Goal: Task Accomplishment & Management: Use online tool/utility

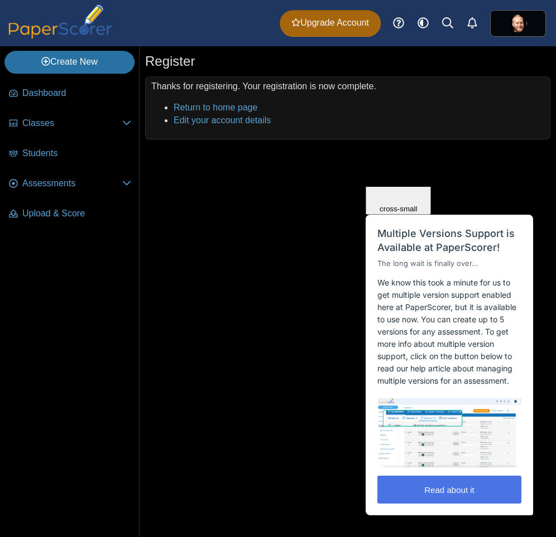
click at [455, 492] on button "Read about it" at bounding box center [449, 490] width 144 height 28
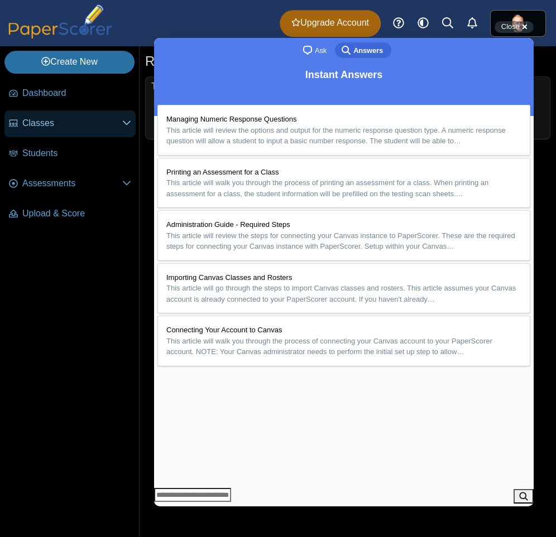
click at [69, 131] on link "Classes" at bounding box center [69, 124] width 131 height 27
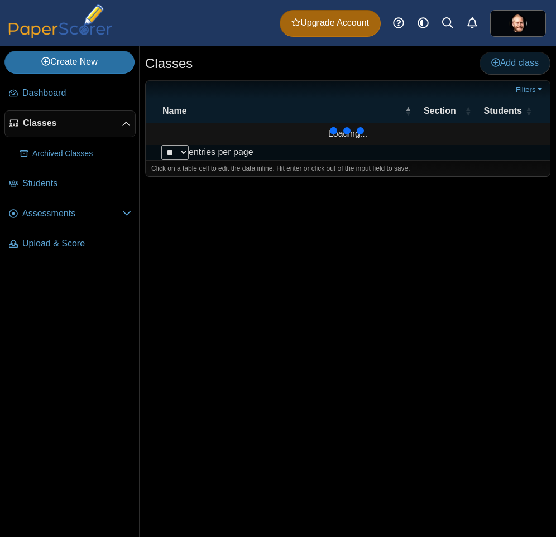
click at [494, 65] on icon at bounding box center [495, 62] width 9 height 9
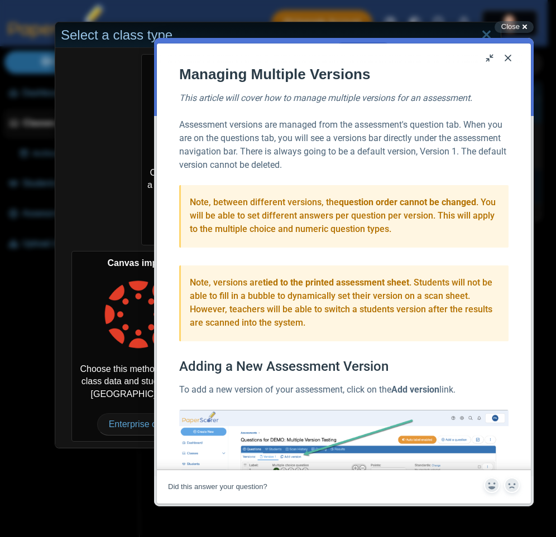
scroll to position [134, 0]
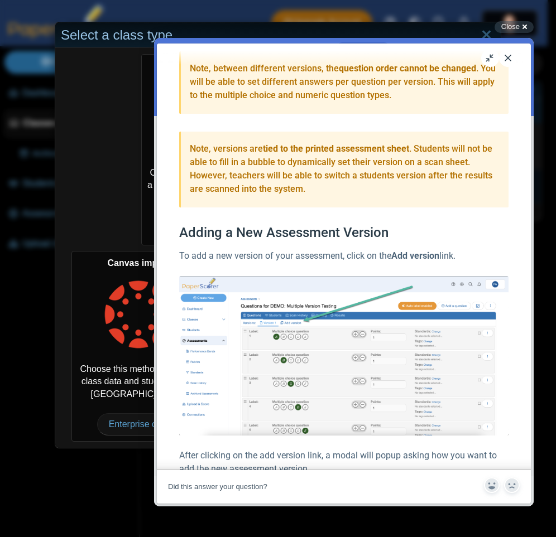
click at [112, 36] on div "Select a class type" at bounding box center [277, 35] width 445 height 26
drag, startPoint x: 488, startPoint y: 56, endPoint x: 482, endPoint y: 55, distance: 6.2
click at [485, 57] on button "u" at bounding box center [490, 58] width 18 height 18
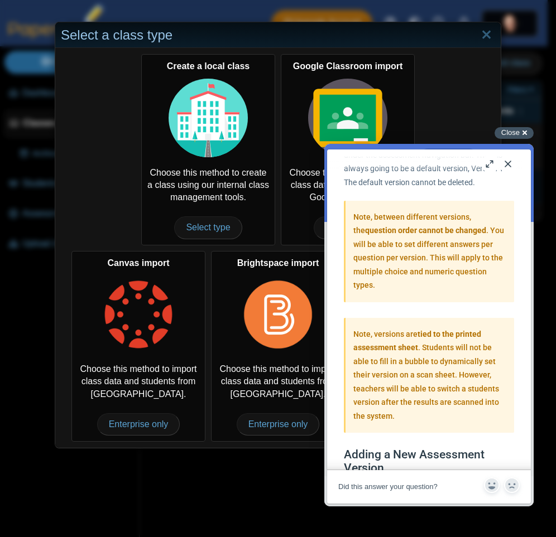
click at [507, 136] on span "Close" at bounding box center [510, 132] width 18 height 8
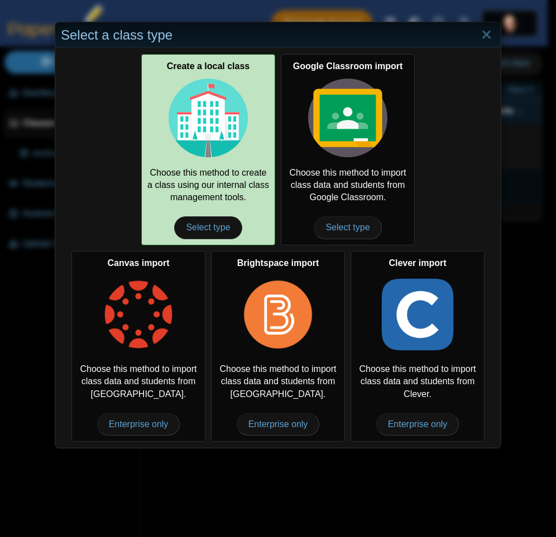
click at [212, 124] on img at bounding box center [208, 118] width 79 height 79
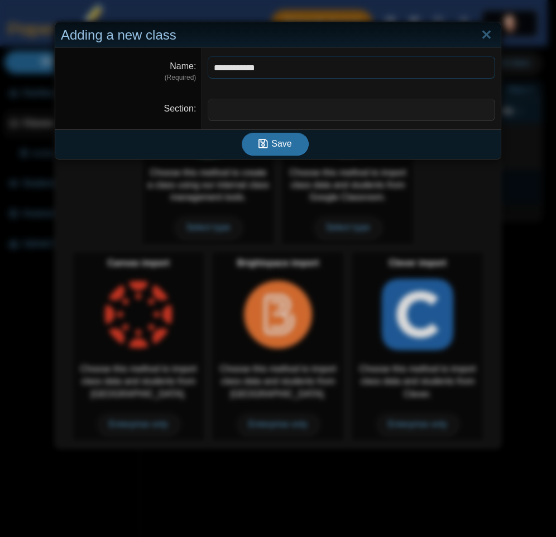
type input "**********"
type input "***"
click at [262, 139] on icon "submit" at bounding box center [262, 143] width 9 height 11
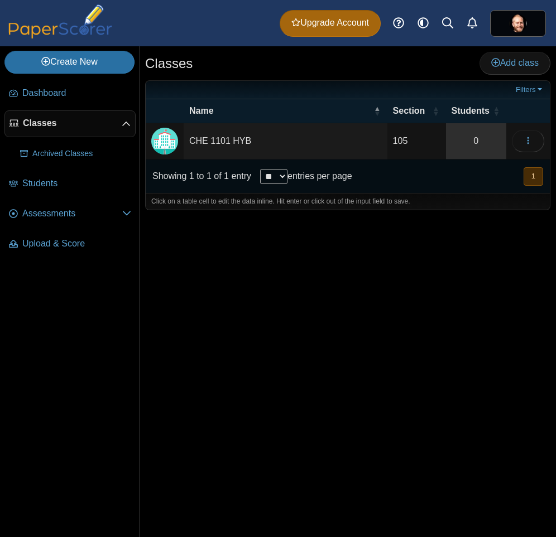
click at [482, 139] on link "0" at bounding box center [476, 141] width 60 height 36
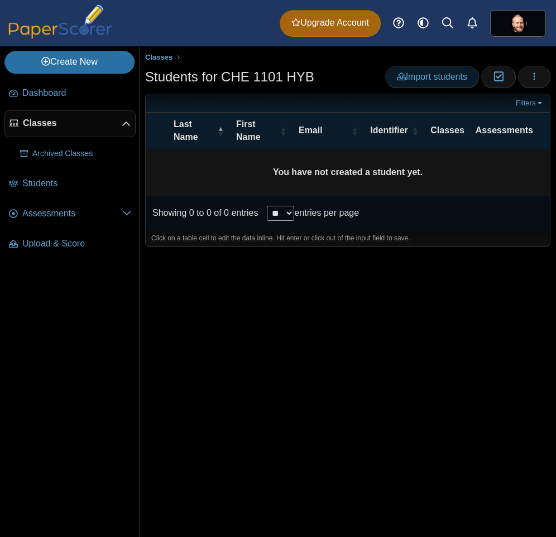
click at [430, 80] on span "Import students" at bounding box center [432, 76] width 70 height 9
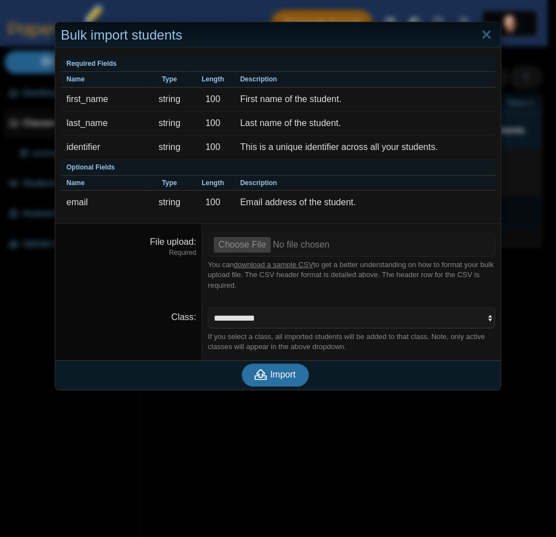
click at [269, 267] on link "download a sample CSV" at bounding box center [273, 265] width 79 height 8
click at [242, 249] on input "File upload" at bounding box center [351, 244] width 287 height 25
type input "**********"
click at [281, 378] on span "Import" at bounding box center [282, 374] width 25 height 9
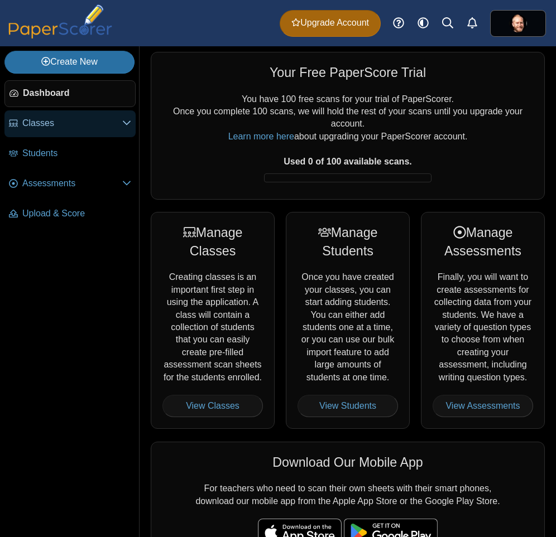
click at [107, 128] on span "Classes" at bounding box center [72, 123] width 100 height 12
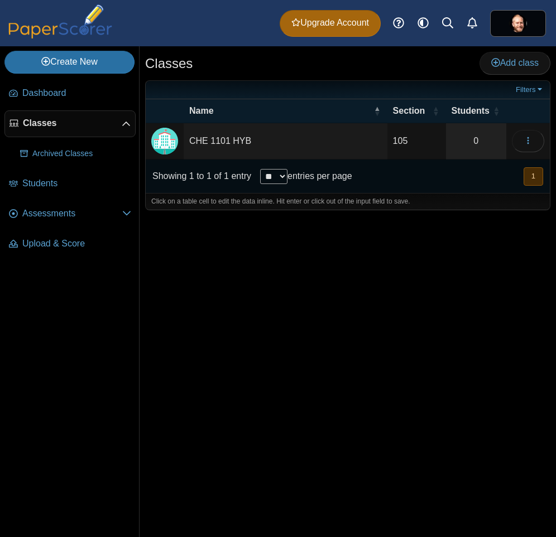
click at [244, 138] on td "CHE 1101 HYB" at bounding box center [286, 141] width 204 height 36
click at [430, 305] on div "Classes Add class Filters 105 0" at bounding box center [348, 291] width 416 height 491
click at [471, 136] on link "0" at bounding box center [476, 141] width 60 height 36
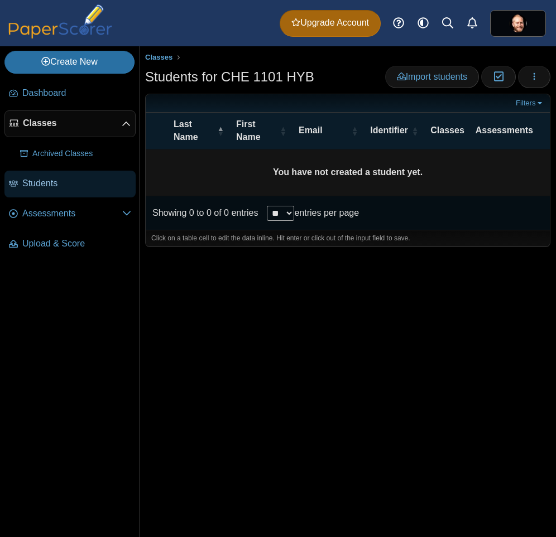
click at [51, 184] on span "Students" at bounding box center [76, 183] width 109 height 12
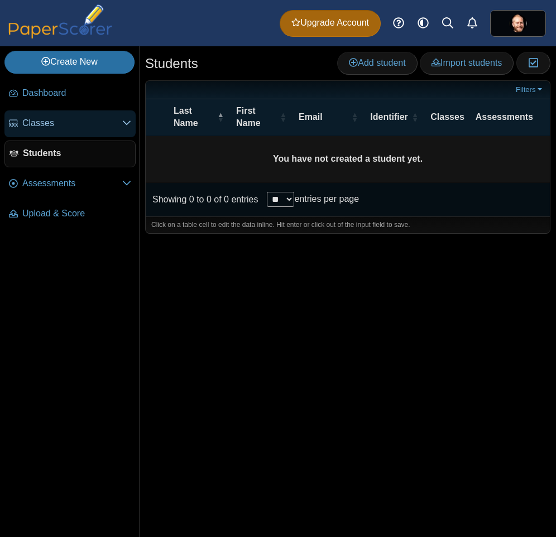
click at [71, 125] on span "Classes" at bounding box center [72, 123] width 100 height 12
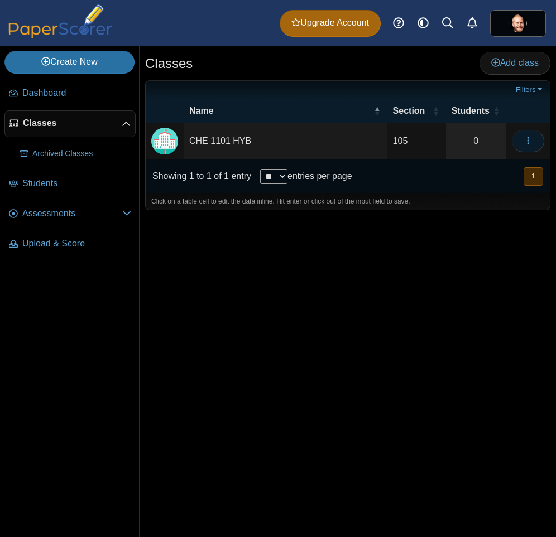
click at [539, 142] on button "button" at bounding box center [528, 141] width 32 height 22
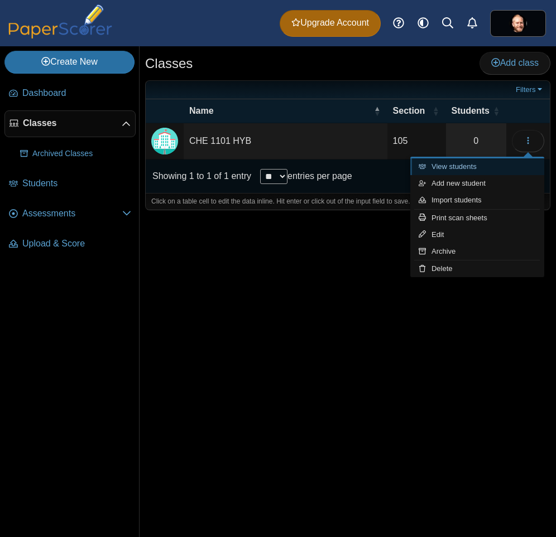
click at [473, 169] on link "View students" at bounding box center [477, 166] width 134 height 17
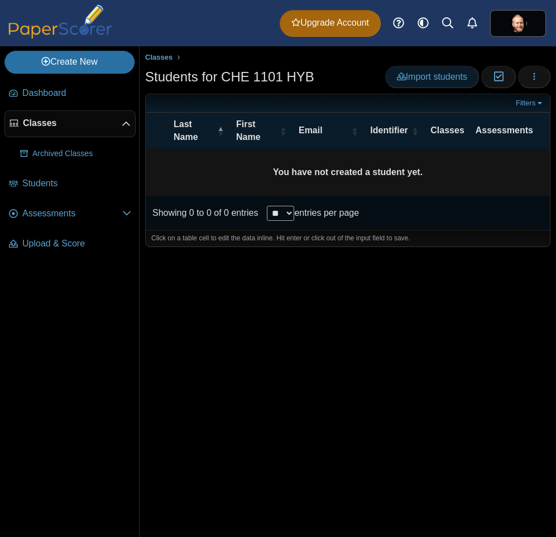
click at [432, 77] on span "Import students" at bounding box center [432, 76] width 70 height 9
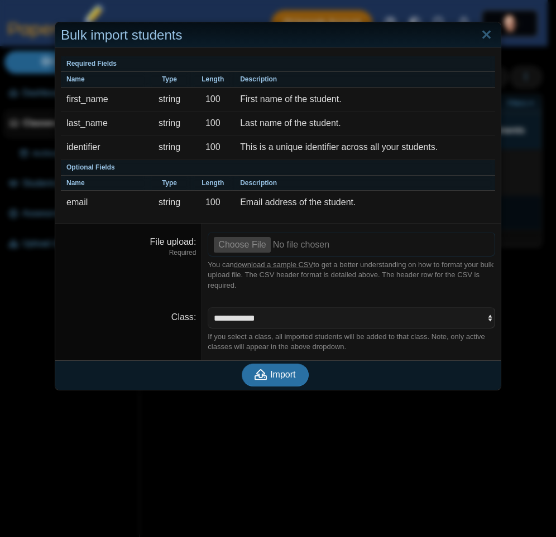
click at [243, 241] on input "File upload" at bounding box center [351, 244] width 287 height 25
type input "**********"
click at [279, 379] on span "Import" at bounding box center [282, 374] width 25 height 9
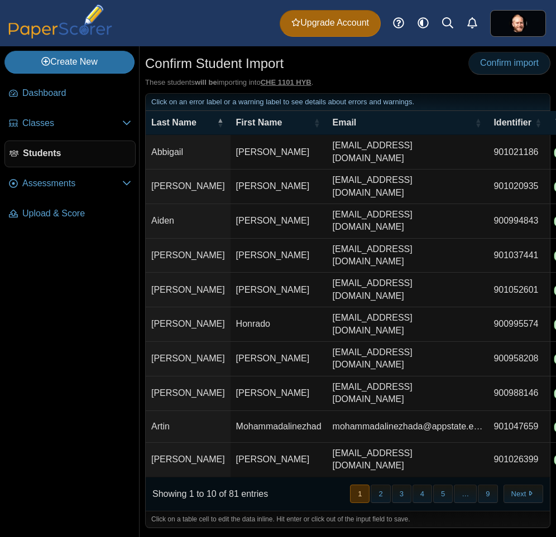
click at [506, 64] on span "Confirm import" at bounding box center [509, 62] width 59 height 9
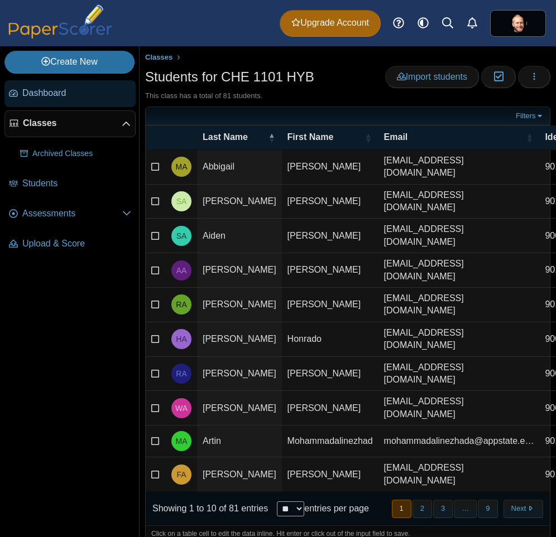
click at [30, 91] on span "Dashboard" at bounding box center [76, 93] width 109 height 12
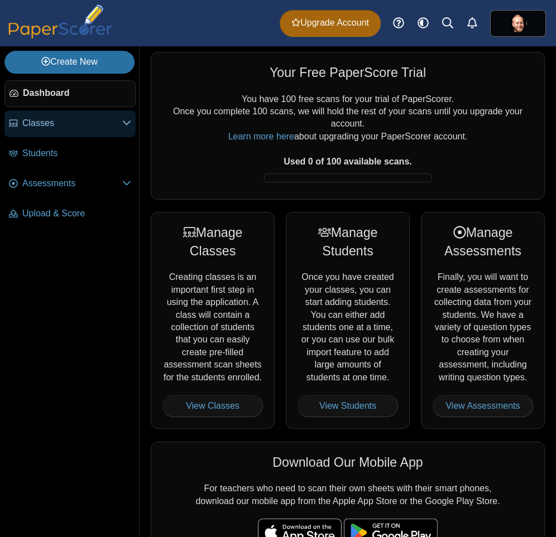
click at [132, 118] on link "Classes" at bounding box center [69, 124] width 131 height 27
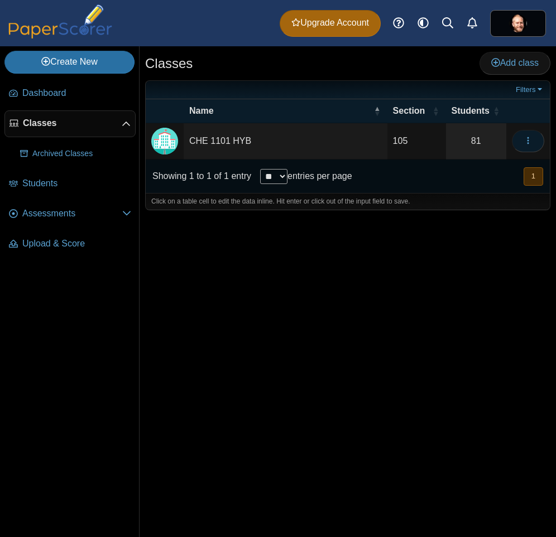
click at [526, 140] on icon "button" at bounding box center [527, 140] width 9 height 9
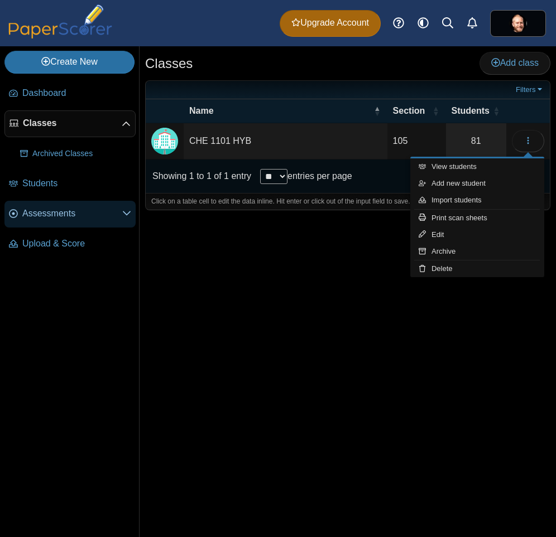
click at [63, 219] on span "Assessments" at bounding box center [72, 214] width 100 height 12
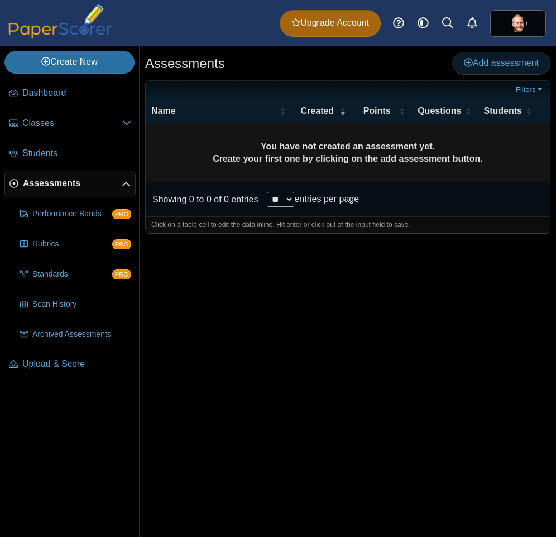
click at [489, 61] on span "Add assessment" at bounding box center [501, 62] width 75 height 9
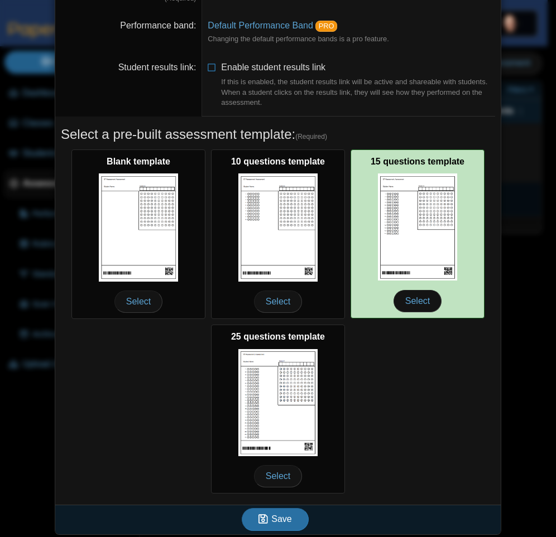
scroll to position [83, 0]
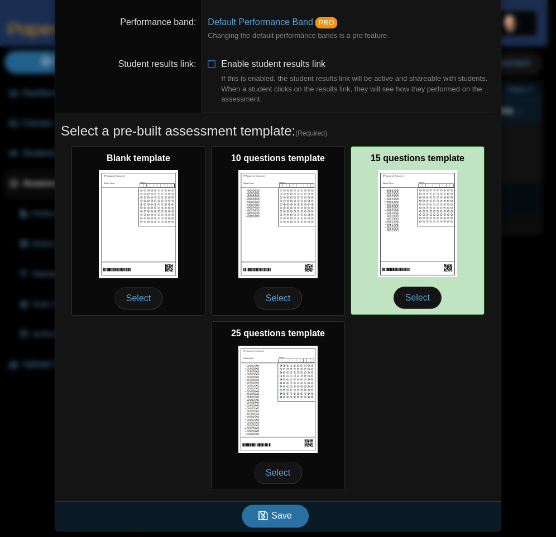
click at [388, 213] on img at bounding box center [417, 223] width 79 height 107
click at [416, 305] on span "Select" at bounding box center [417, 298] width 48 height 22
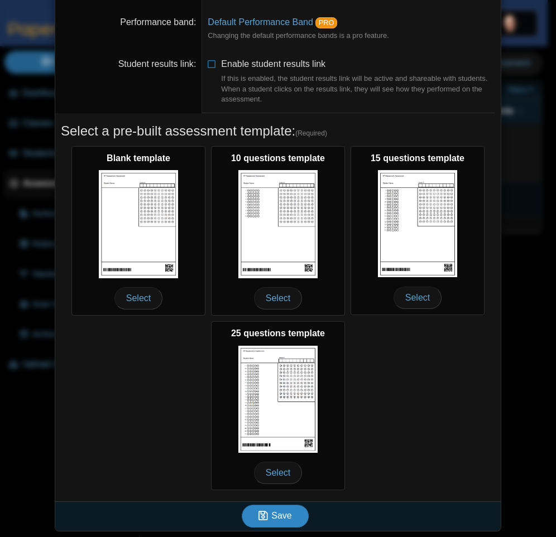
click at [280, 517] on span "Save" at bounding box center [281, 515] width 20 height 9
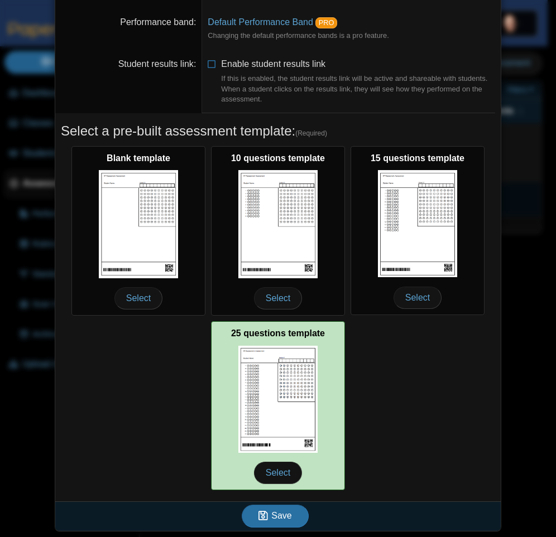
scroll to position [1, 0]
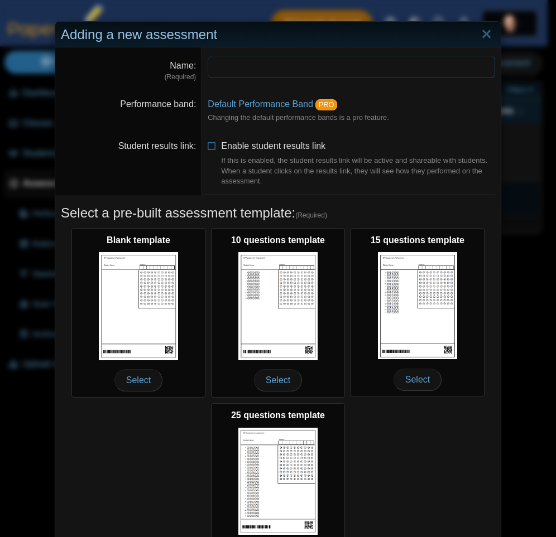
click at [222, 61] on input "Name" at bounding box center [351, 67] width 287 height 22
type input "**********"
click at [236, 146] on span "Enable student results link If this is enabled, the student results link will b…" at bounding box center [358, 163] width 274 height 45
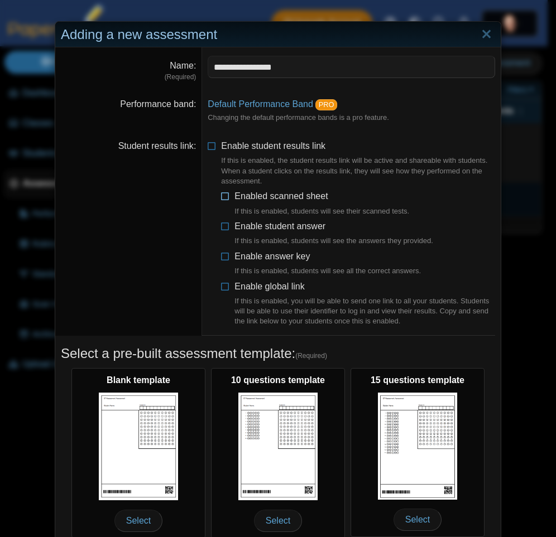
click at [302, 197] on span "Enabled scanned sheet If this is enabled, students will see their scanned tests." at bounding box center [321, 203] width 175 height 25
click at [301, 229] on span "Enable student answer If this is enabled, students will see the answers they pr…" at bounding box center [333, 234] width 199 height 25
click at [262, 252] on span "Enable answer key If this is enabled, students will see all the correct answers." at bounding box center [327, 264] width 186 height 25
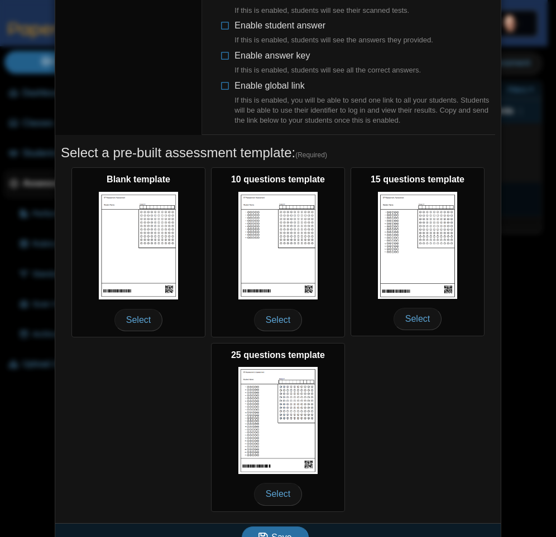
scroll to position [223, 0]
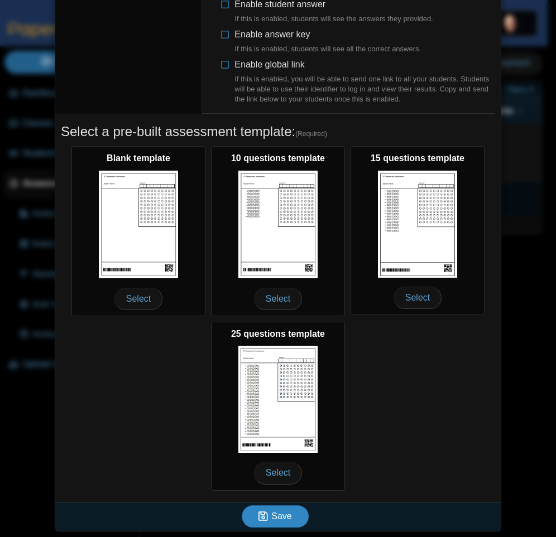
click at [252, 515] on button "Save" at bounding box center [275, 517] width 67 height 22
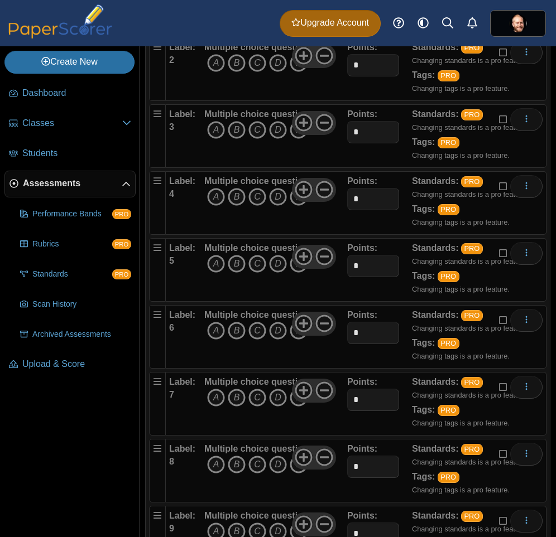
scroll to position [11, 0]
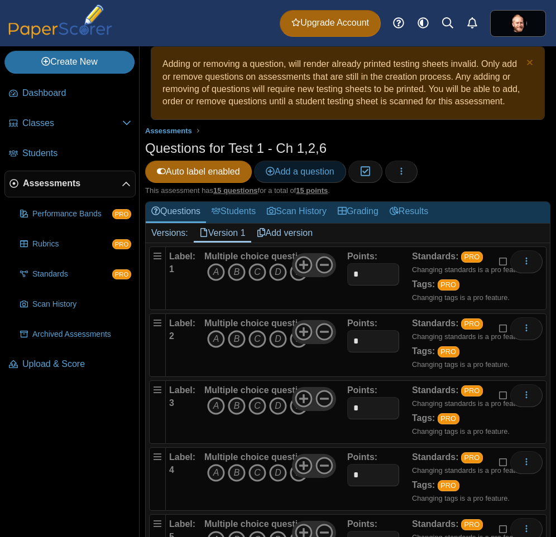
click at [282, 176] on span "Add a question" at bounding box center [300, 171] width 69 height 9
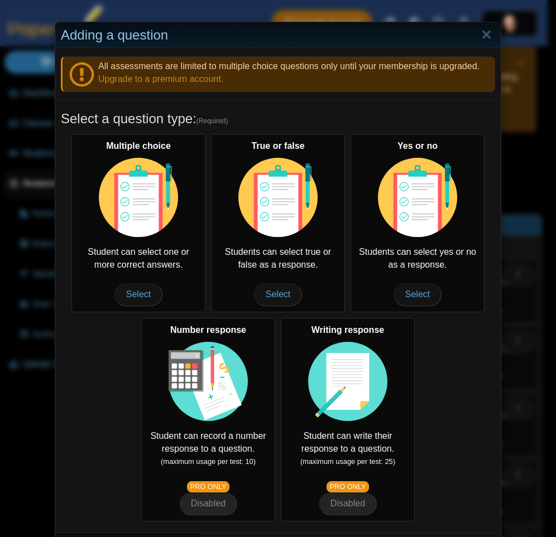
click at [345, 73] on div "All assessments are limited to multiple choice questions only until your member…" at bounding box center [278, 74] width 434 height 36
click at [319, 26] on div "Adding a question" at bounding box center [277, 35] width 445 height 26
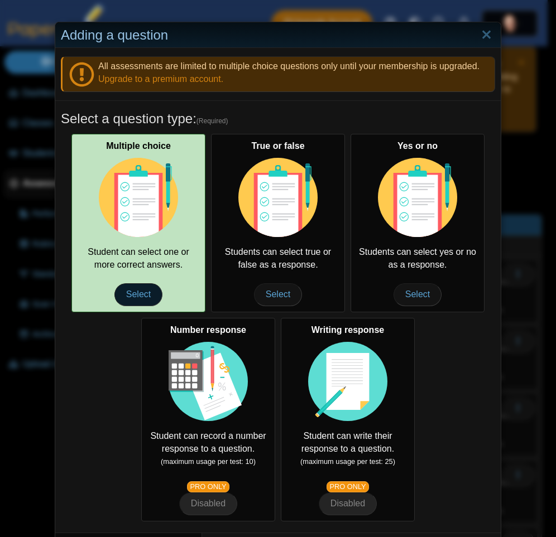
click at [144, 290] on span "Select" at bounding box center [138, 295] width 48 height 22
click at [137, 297] on span "Select" at bounding box center [138, 295] width 48 height 22
click at [135, 292] on span "Select" at bounding box center [138, 295] width 48 height 22
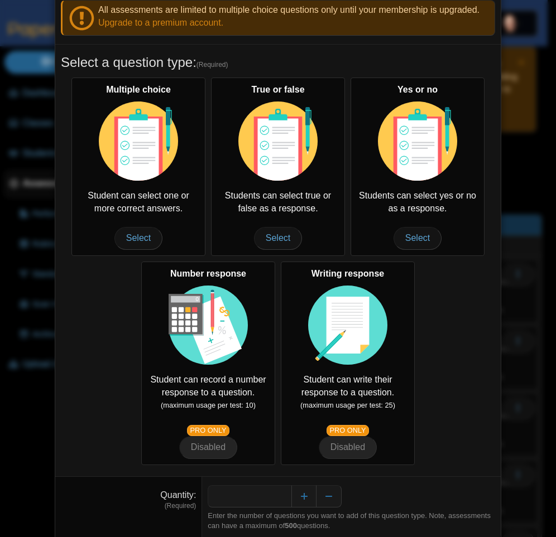
scroll to position [94, 0]
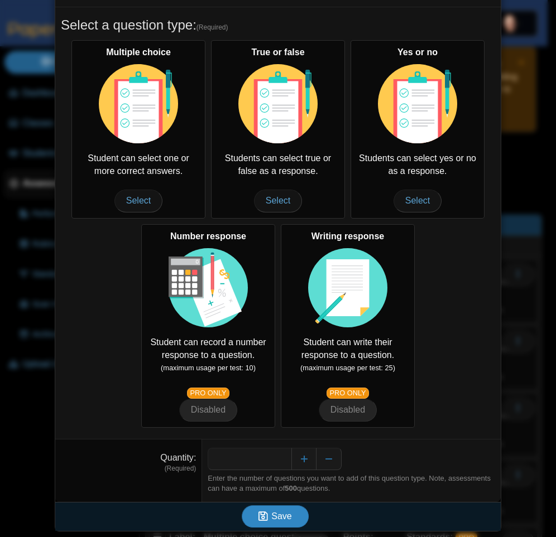
click at [277, 517] on span "Save" at bounding box center [281, 516] width 20 height 9
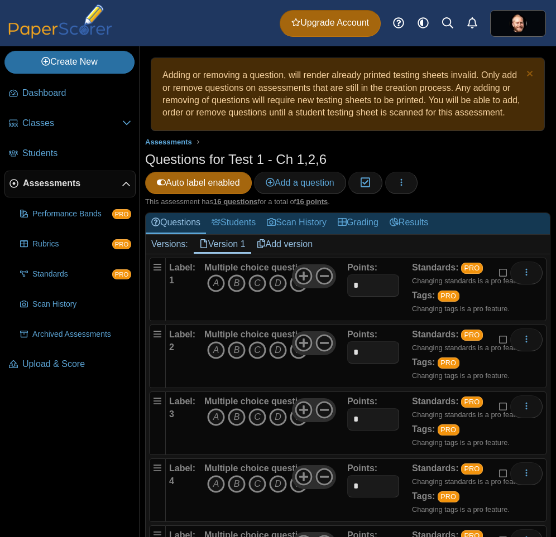
click at [216, 287] on icon "A" at bounding box center [216, 284] width 18 height 18
click at [250, 356] on icon "C" at bounding box center [257, 351] width 18 height 18
click at [260, 420] on icon "C" at bounding box center [257, 418] width 18 height 18
click at [257, 424] on icon "C" at bounding box center [257, 418] width 18 height 18
click at [257, 352] on icon "C" at bounding box center [257, 351] width 18 height 18
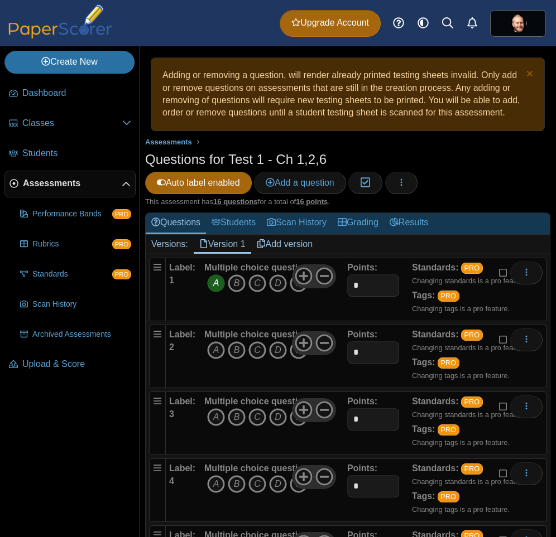
click at [213, 279] on icon "A" at bounding box center [216, 284] width 18 height 18
drag, startPoint x: 258, startPoint y: 284, endPoint x: 256, endPoint y: 292, distance: 8.8
click at [258, 286] on icon "C" at bounding box center [257, 284] width 18 height 18
drag, startPoint x: 254, startPoint y: 356, endPoint x: 252, endPoint y: 401, distance: 45.3
click at [254, 362] on span "A B C D E" at bounding box center [256, 352] width 104 height 21
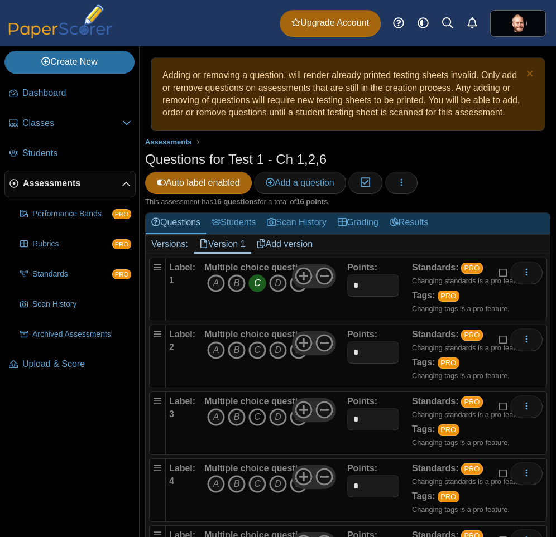
click at [253, 424] on icon "C" at bounding box center [257, 418] width 18 height 18
click at [256, 352] on icon "C" at bounding box center [257, 351] width 18 height 18
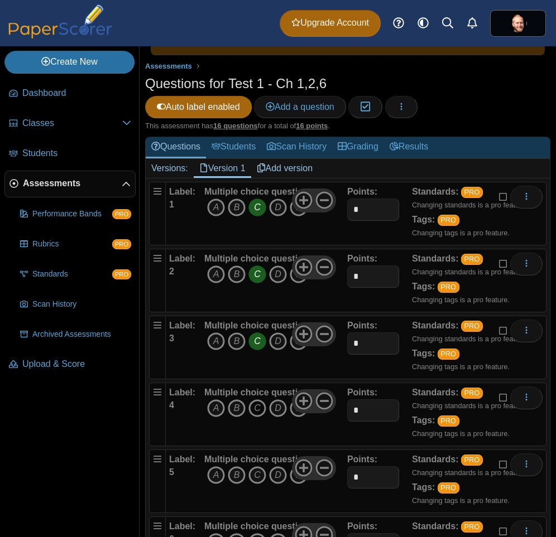
scroll to position [134, 0]
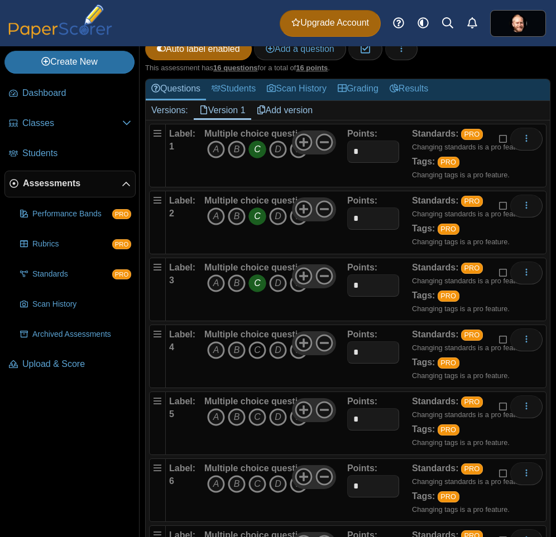
click at [256, 353] on icon "C" at bounding box center [257, 351] width 18 height 18
click at [257, 420] on icon "C" at bounding box center [257, 418] width 18 height 18
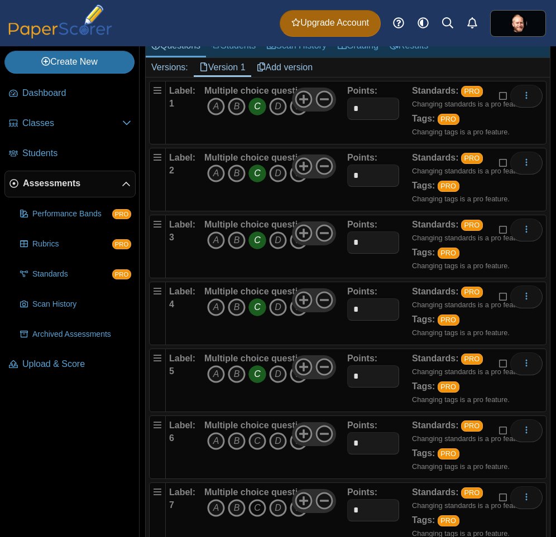
scroll to position [268, 0]
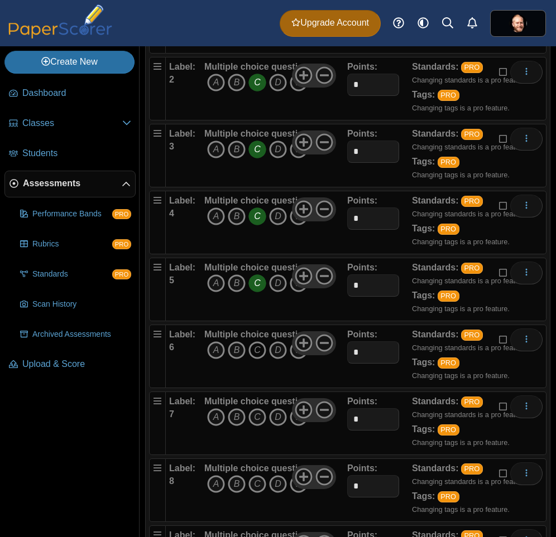
click at [257, 352] on icon "C" at bounding box center [257, 351] width 18 height 18
click at [253, 426] on span "A B C D E" at bounding box center [256, 419] width 104 height 21
click at [254, 419] on icon "C" at bounding box center [257, 418] width 18 height 18
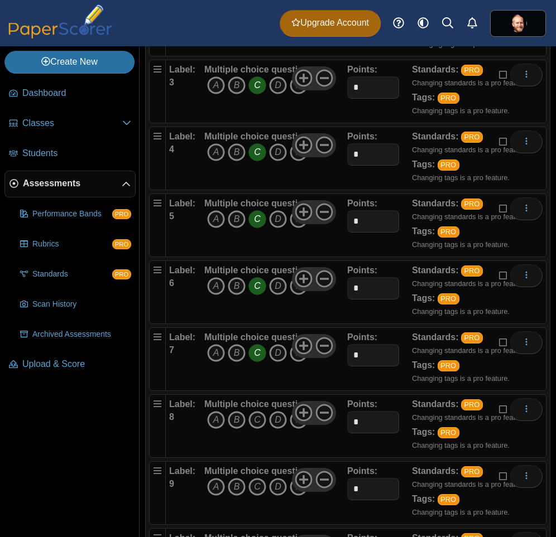
scroll to position [402, 0]
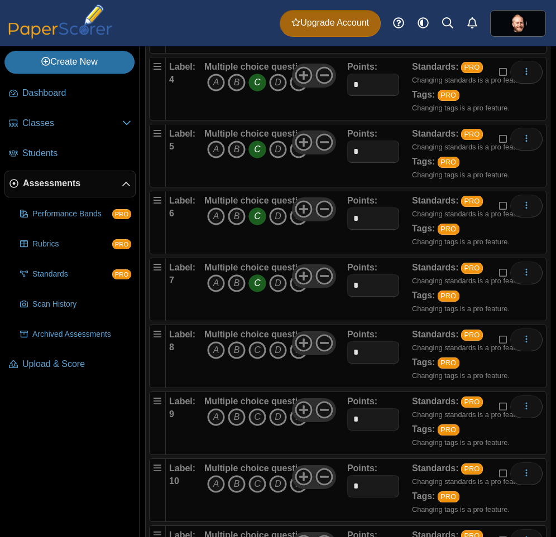
drag, startPoint x: 254, startPoint y: 349, endPoint x: 258, endPoint y: 386, distance: 36.5
click at [254, 350] on icon "C" at bounding box center [257, 351] width 18 height 18
click at [253, 424] on icon "C" at bounding box center [257, 418] width 18 height 18
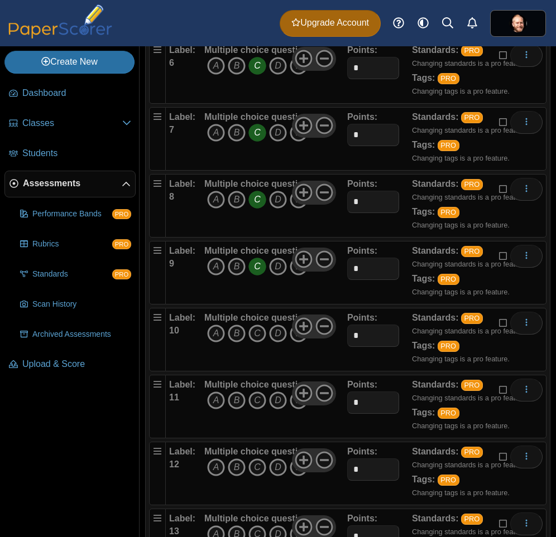
scroll to position [670, 0]
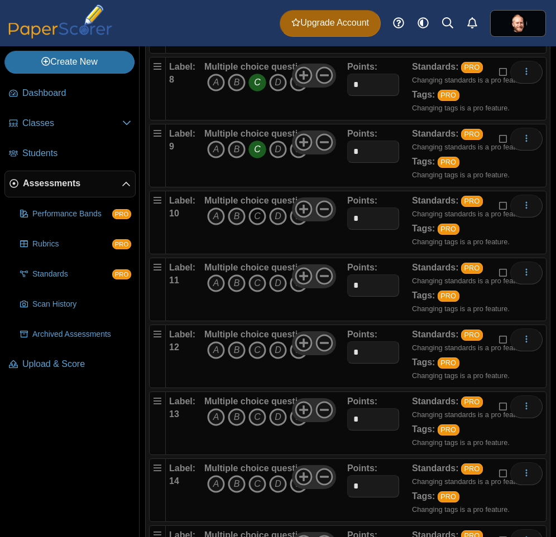
click at [254, 212] on icon "C" at bounding box center [257, 217] width 18 height 18
click at [256, 286] on icon "C" at bounding box center [257, 284] width 18 height 18
click at [255, 349] on icon "C" at bounding box center [257, 351] width 18 height 18
click at [257, 421] on icon "C" at bounding box center [257, 418] width 18 height 18
drag, startPoint x: 256, startPoint y: 479, endPoint x: 254, endPoint y: 438, distance: 41.3
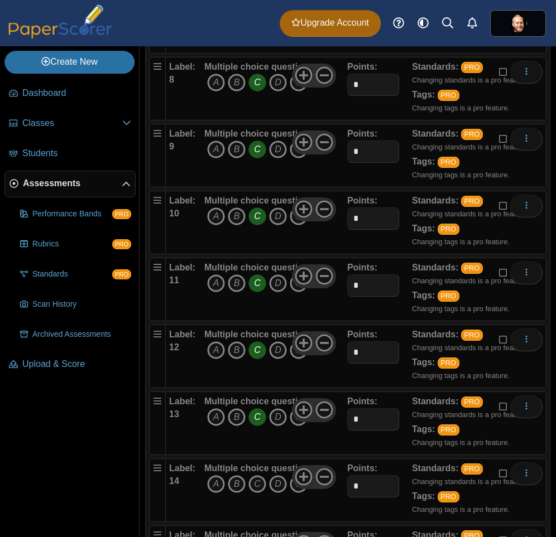
click at [256, 480] on icon "C" at bounding box center [257, 484] width 18 height 18
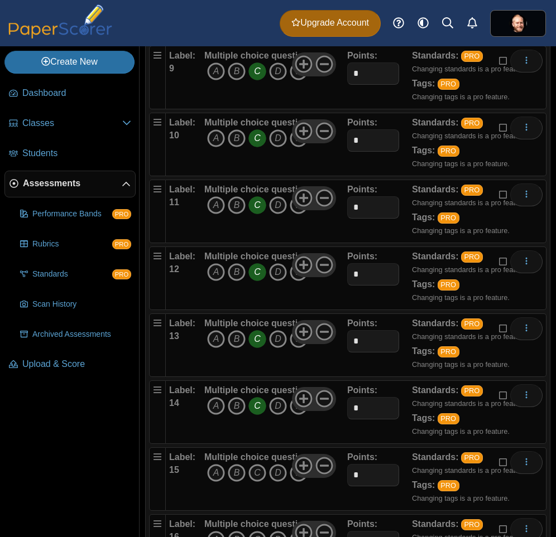
scroll to position [804, 0]
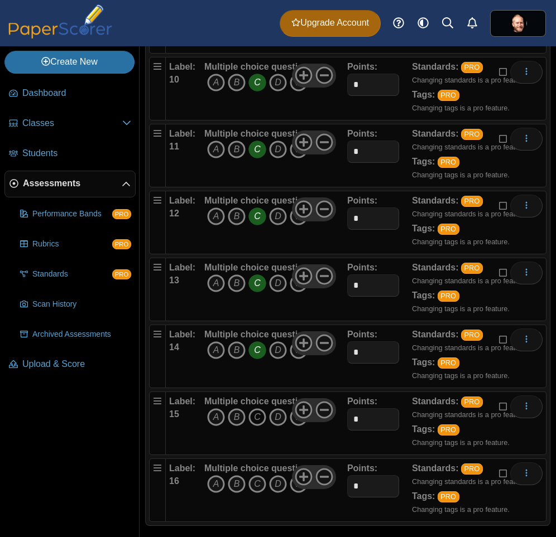
click at [254, 422] on icon "C" at bounding box center [257, 418] width 18 height 18
click at [252, 486] on icon "C" at bounding box center [257, 484] width 18 height 18
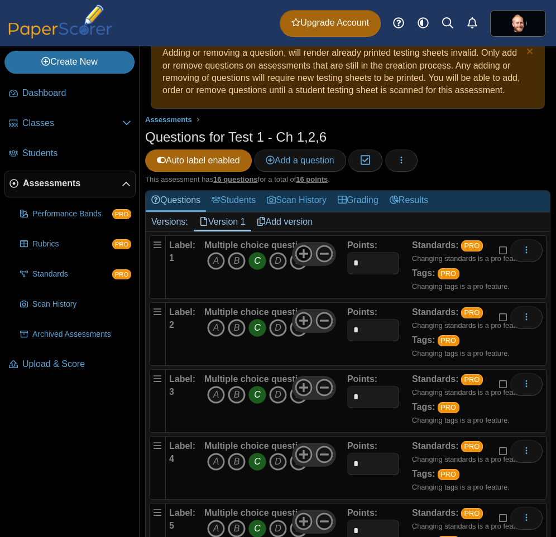
scroll to position [0, 0]
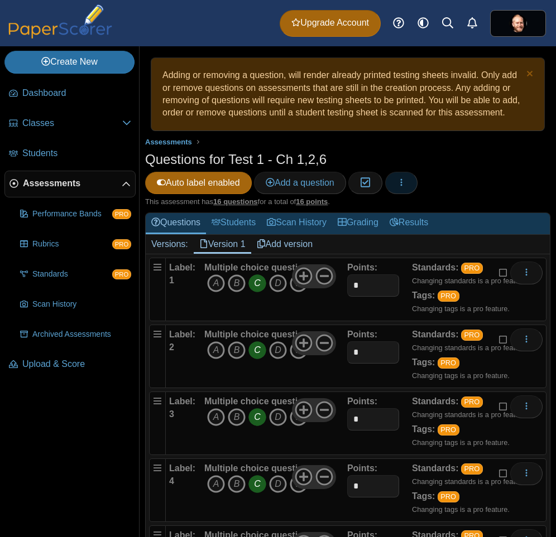
click at [417, 188] on button "button" at bounding box center [401, 183] width 32 height 22
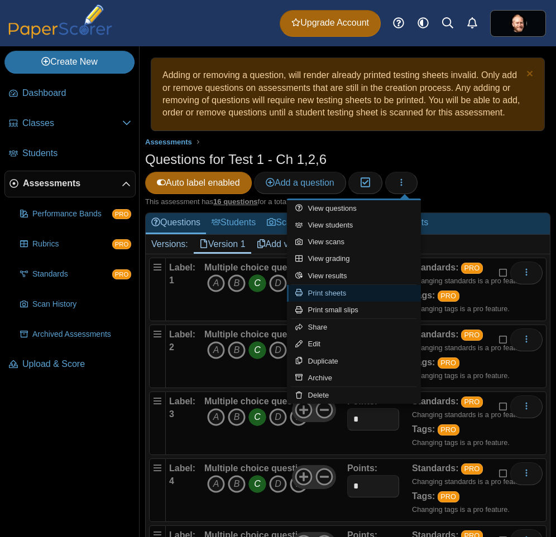
click at [353, 292] on link "Print sheets" at bounding box center [354, 293] width 134 height 17
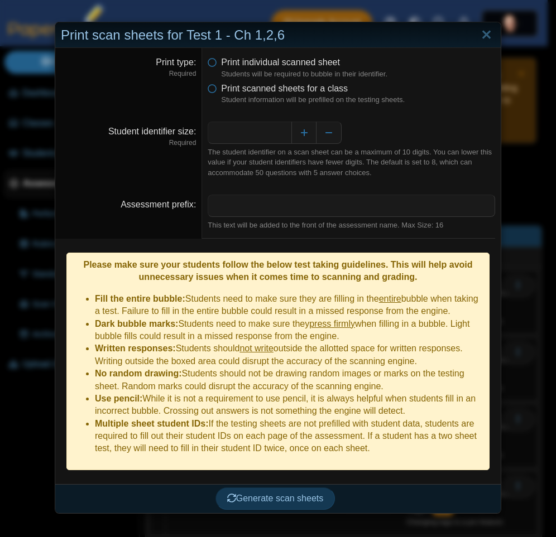
drag, startPoint x: 90, startPoint y: 263, endPoint x: 386, endPoint y: 448, distance: 349.2
click at [386, 448] on div "Please make sure your students follow the below test taking guidelines. This wi…" at bounding box center [277, 362] width 423 height 218
click at [230, 174] on div "The student identifier on a scan sheet can be a maximum of 10 digits. You can l…" at bounding box center [351, 162] width 287 height 31
click at [287, 88] on span "Print scanned sheets for a class" at bounding box center [284, 88] width 127 height 9
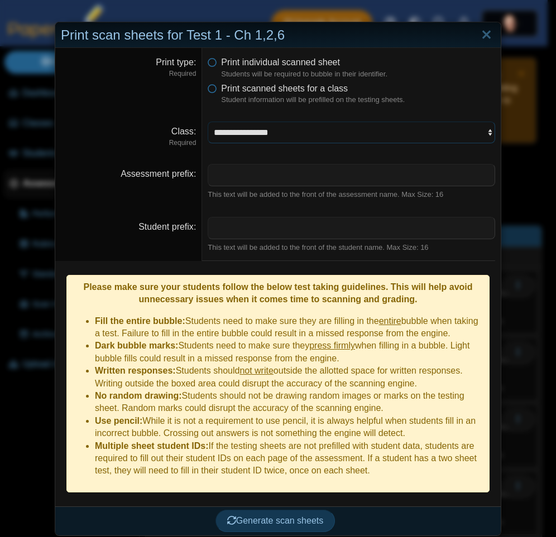
select select "**********"
click at [208, 122] on select "**********" at bounding box center [351, 132] width 287 height 21
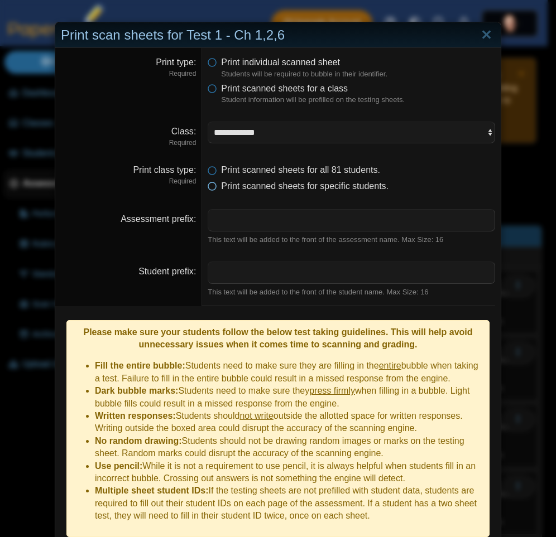
click at [271, 191] on label "Print scanned sheets for specific students." at bounding box center [304, 186] width 167 height 12
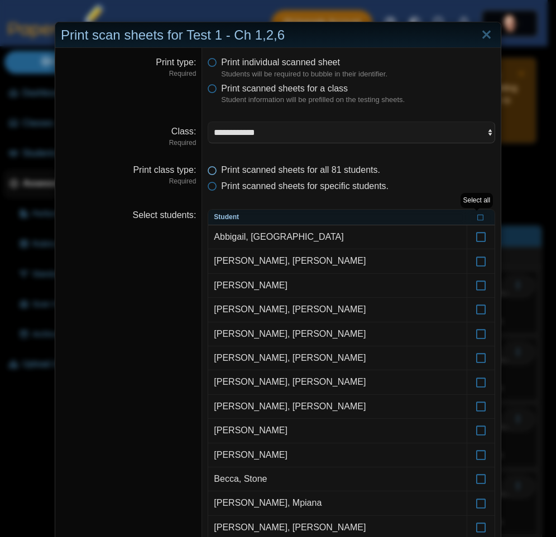
click at [290, 171] on span "Print scanned sheets for all 81 students." at bounding box center [300, 169] width 159 height 9
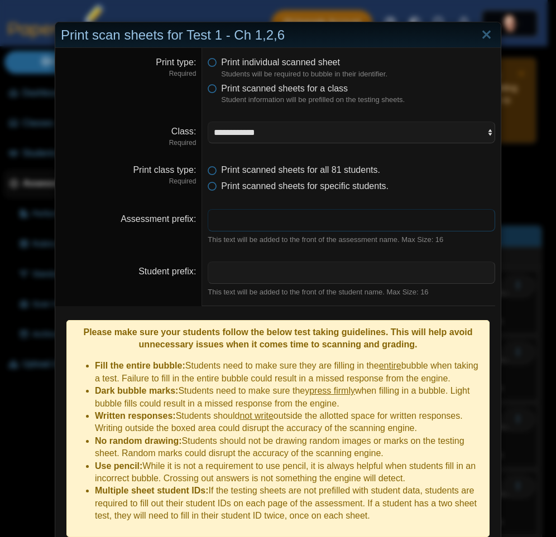
click at [257, 223] on input "Assessment prefix" at bounding box center [351, 220] width 287 height 22
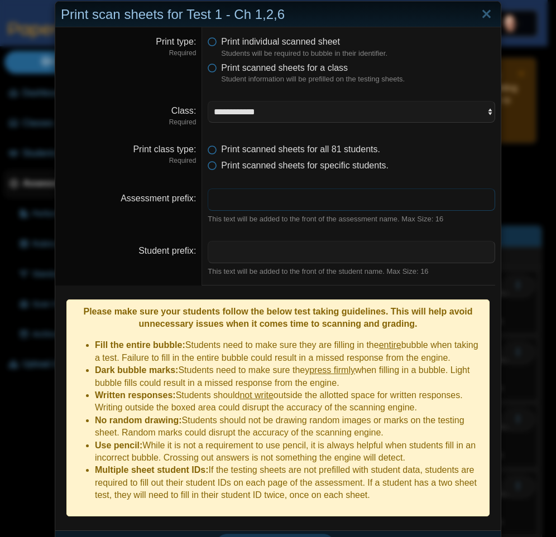
scroll to position [32, 0]
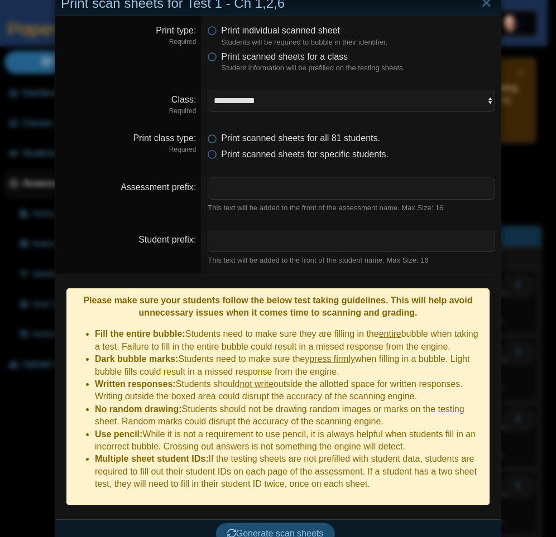
click at [269, 529] on span "Generate scan sheets" at bounding box center [275, 533] width 97 height 9
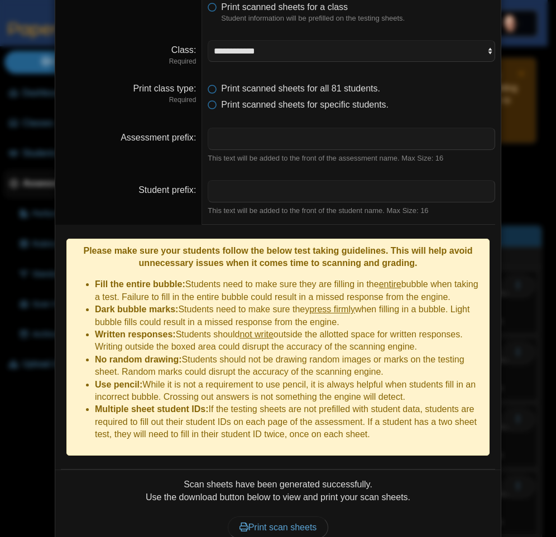
scroll to position [122, 0]
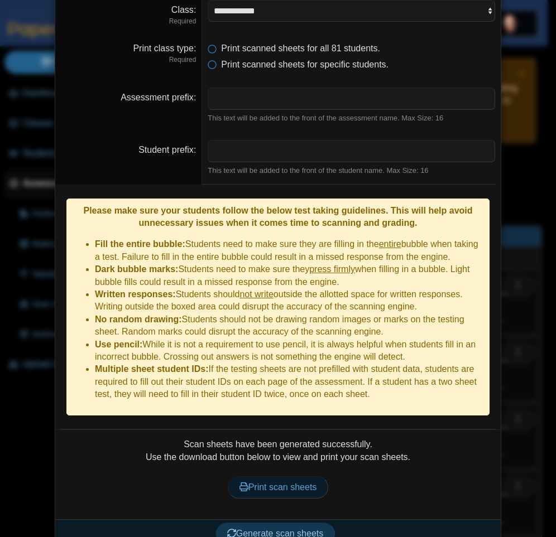
click at [274, 483] on span "Print scan sheets" at bounding box center [278, 487] width 78 height 9
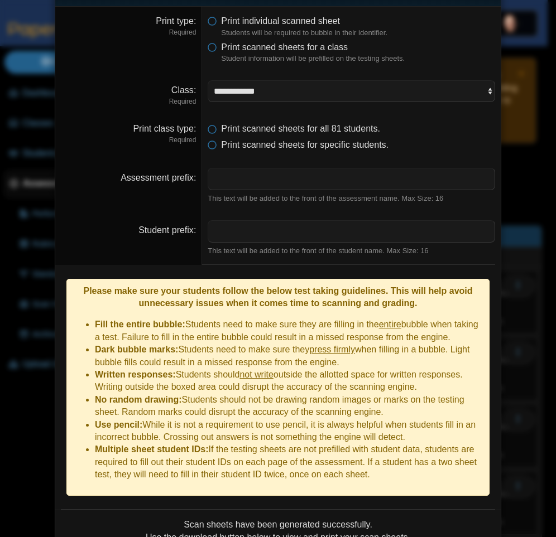
scroll to position [0, 0]
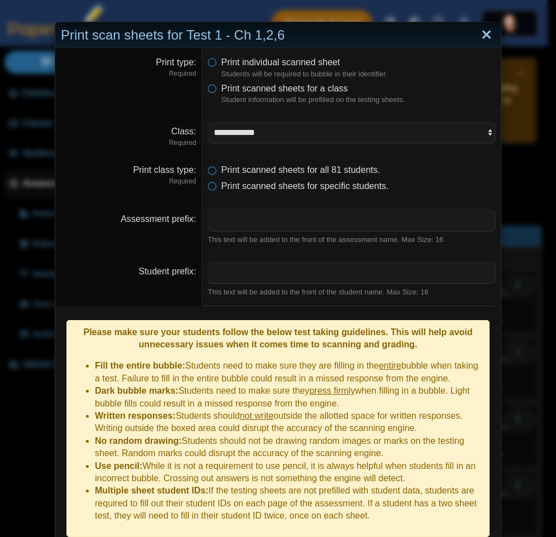
click at [480, 37] on link "Close" at bounding box center [486, 35] width 17 height 19
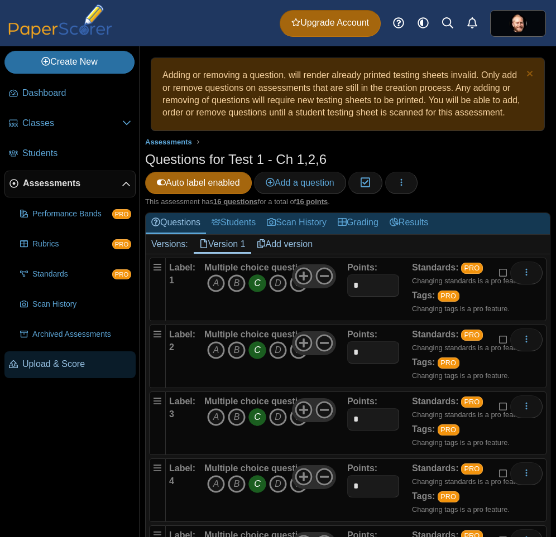
click at [36, 371] on link "Upload & Score" at bounding box center [69, 365] width 131 height 27
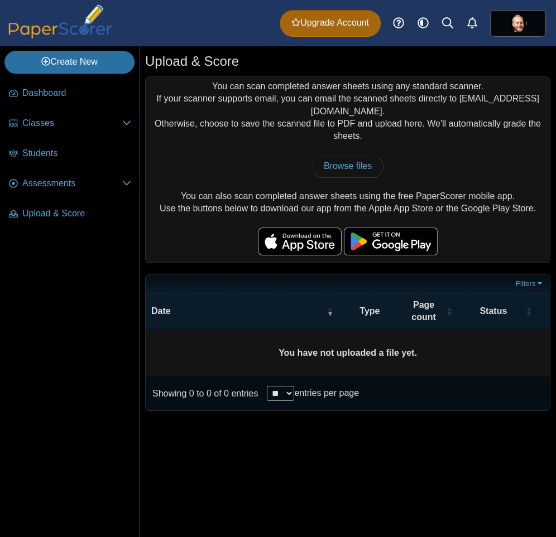
click at [434, 145] on div "You can scan completed answer sheets using any standard scanner. If your scanne…" at bounding box center [348, 170] width 404 height 186
